Goal: Transaction & Acquisition: Purchase product/service

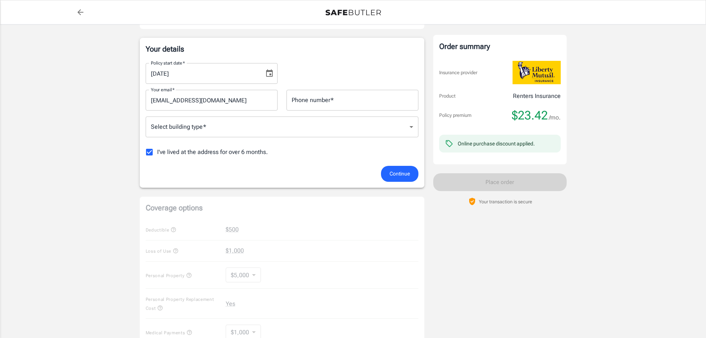
scroll to position [111, 0]
click at [275, 125] on body "Policy premium $ 23.42 /mo Liberty Mutual Renters Insurance [STREET_ADDRESS] Yo…" at bounding box center [353, 239] width 706 height 701
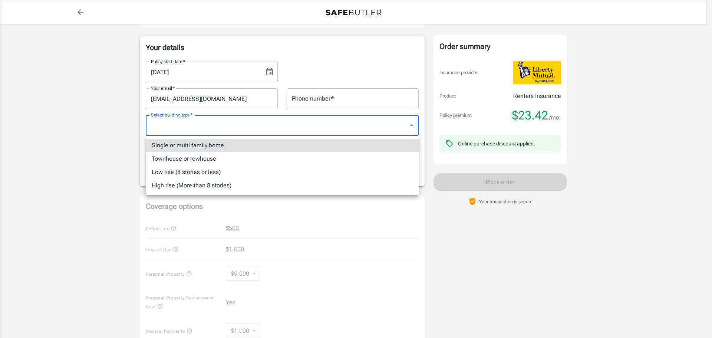
click at [266, 171] on li "Low rise (8 stories or less)" at bounding box center [282, 171] width 273 height 13
type input "lowrise"
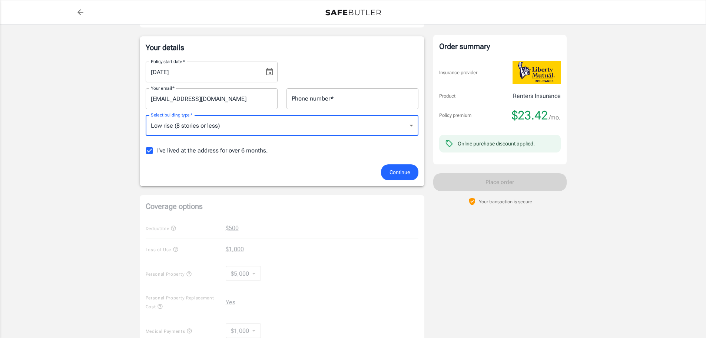
click at [122, 201] on div "Policy premium $ 23.42 /mo Liberty Mutual Renters Insurance [STREET_ADDRESS] Yo…" at bounding box center [353, 225] width 706 height 625
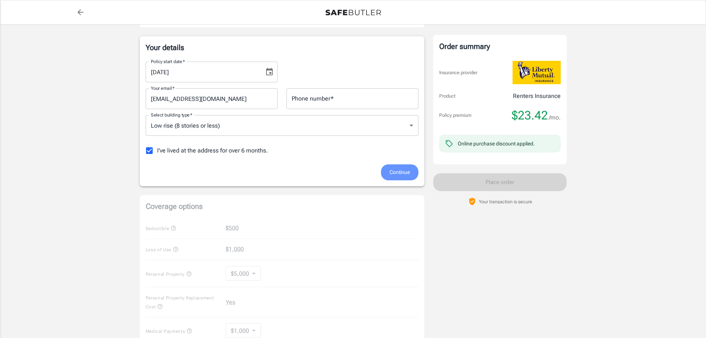
click at [390, 175] on span "Continue" at bounding box center [400, 172] width 20 height 9
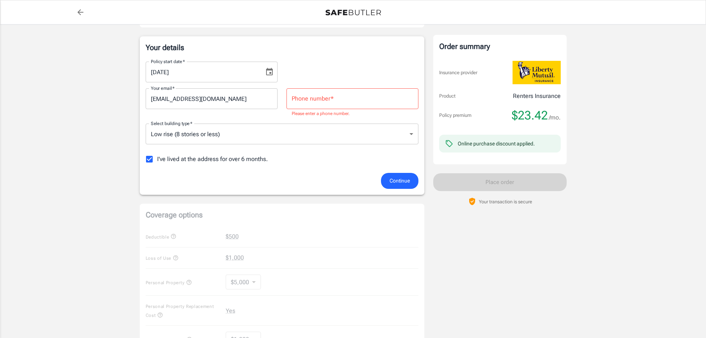
scroll to position [41, 0]
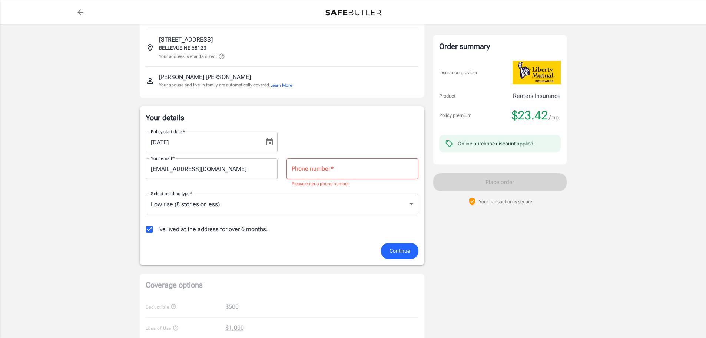
click at [330, 168] on input "Phone number   *" at bounding box center [353, 168] width 132 height 21
type input "4029533652"
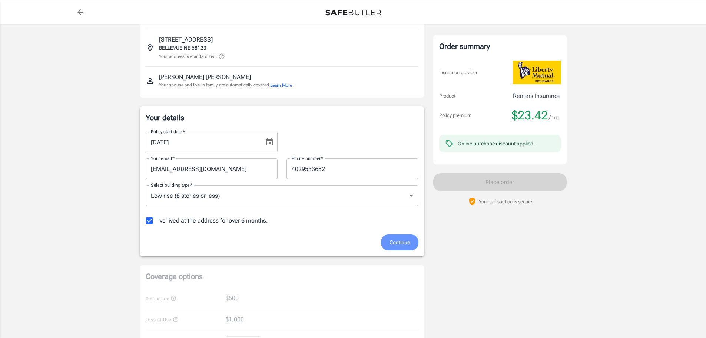
click at [400, 242] on span "Continue" at bounding box center [400, 242] width 20 height 9
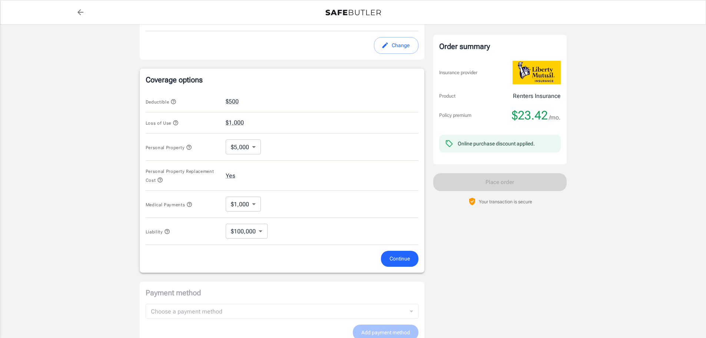
scroll to position [246, 0]
click at [255, 147] on body "Policy premium $ 23.42 /mo Liberty Mutual Renters Insurance [STREET_ADDRESS] Yo…" at bounding box center [356, 108] width 712 height 708
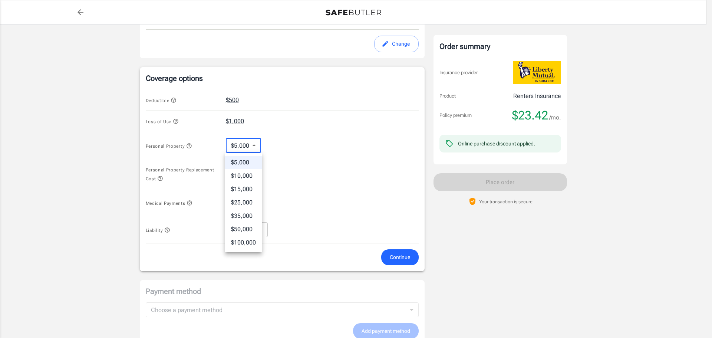
click at [251, 176] on li "$10,000" at bounding box center [243, 175] width 37 height 13
type input "10000"
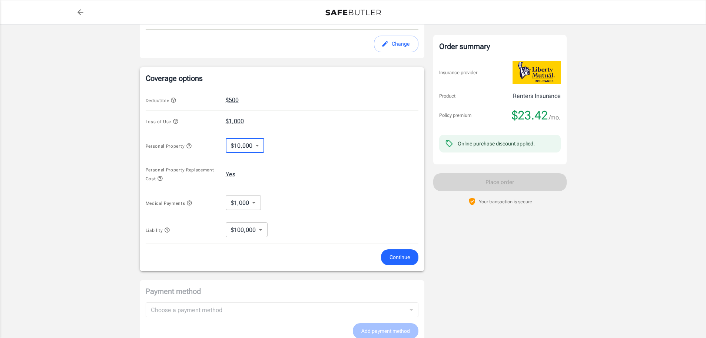
click at [279, 172] on div "Personal Property Replacement Cost Yes" at bounding box center [282, 174] width 273 height 30
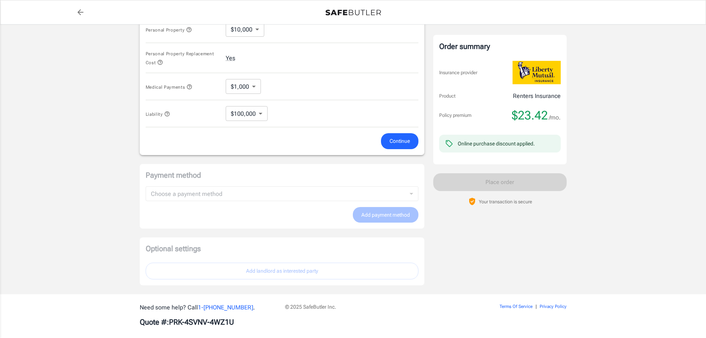
scroll to position [370, 0]
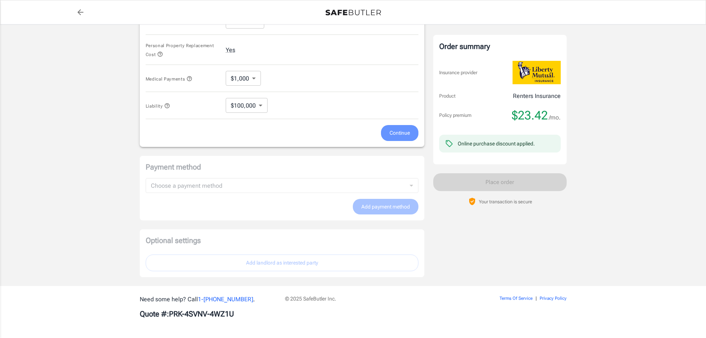
click at [391, 134] on span "Continue" at bounding box center [400, 132] width 20 height 9
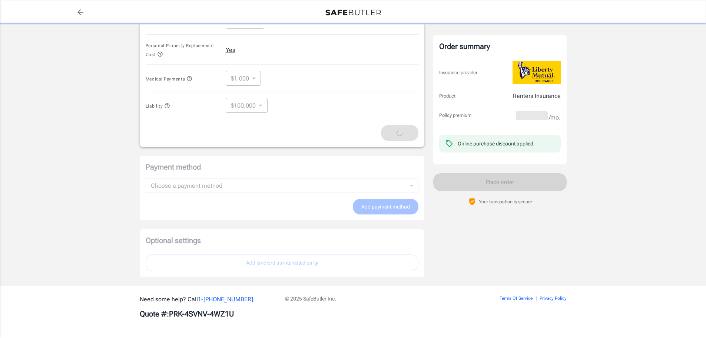
scroll to position [354, 0]
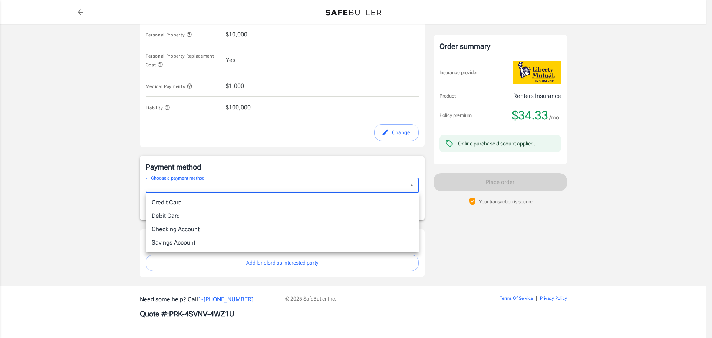
click at [281, 205] on li "Credit Card" at bounding box center [282, 202] width 273 height 13
type input "credit"
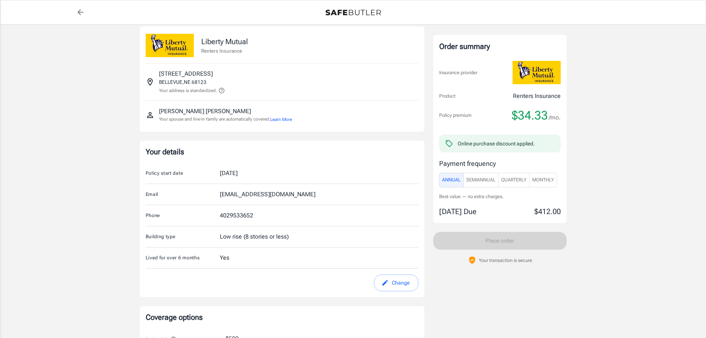
scroll to position [0, 0]
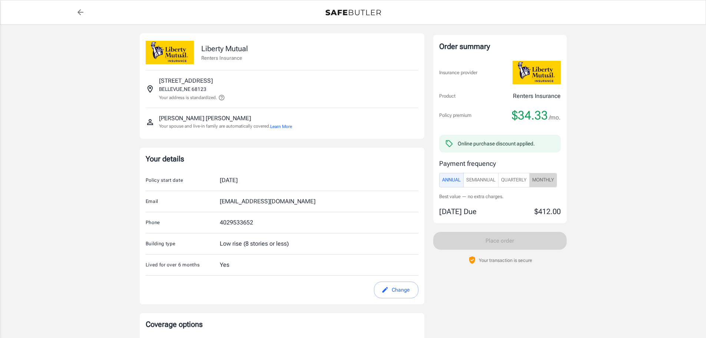
click at [542, 182] on span "Monthly" at bounding box center [543, 180] width 22 height 9
click at [447, 180] on span "Annual" at bounding box center [451, 180] width 19 height 9
click at [545, 186] on button "Monthly" at bounding box center [543, 180] width 28 height 14
click at [449, 184] on span "Annual" at bounding box center [451, 180] width 19 height 9
click at [493, 185] on button "SemiAnnual" at bounding box center [480, 180] width 35 height 14
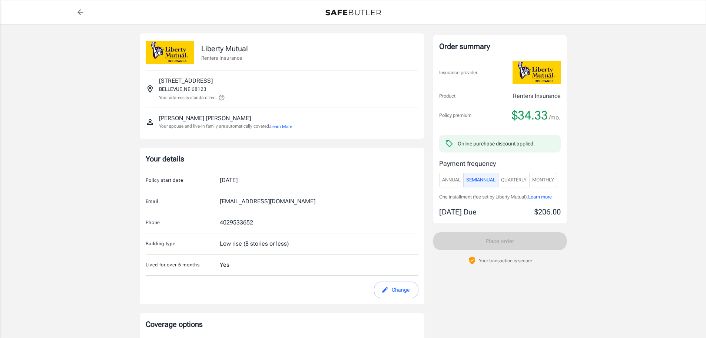
click at [512, 182] on span "Quarterly" at bounding box center [514, 180] width 26 height 9
click at [479, 185] on button "SemiAnnual" at bounding box center [480, 180] width 35 height 14
click at [454, 187] on button "Annual" at bounding box center [451, 180] width 24 height 14
click at [543, 178] on span "Monthly" at bounding box center [543, 180] width 22 height 9
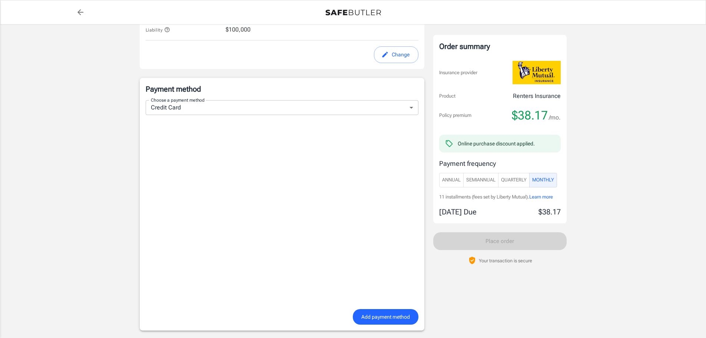
scroll to position [445, 0]
